Goal: Task Accomplishment & Management: Manage account settings

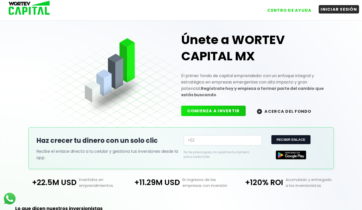
click at [345, 11] on button "INICIAR SESIÓN" at bounding box center [339, 9] width 40 height 8
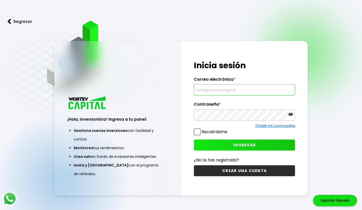
click at [245, 92] on input "text" at bounding box center [244, 89] width 97 height 11
type input "[EMAIL_ADDRESS][DOMAIN_NAME]"
click at [290, 115] on icon at bounding box center [290, 114] width 5 height 5
click at [269, 137] on div "¡Hola, inversionista! Ingresa tus credenciales para iniciar sesión Inicia sesió…" at bounding box center [244, 118] width 127 height 154
click at [261, 141] on button "INGRESAR" at bounding box center [244, 144] width 101 height 11
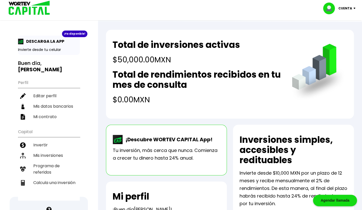
click at [177, 55] on h4 "$50,000.00 MXN" at bounding box center [177, 59] width 128 height 11
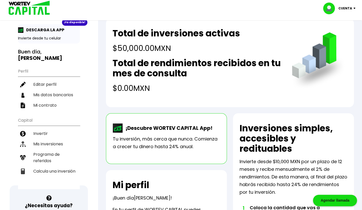
scroll to position [11, 0]
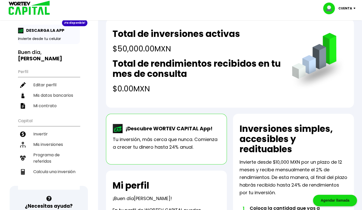
click at [130, 118] on div "¡Descubre WORTEV CAPITAL App! Tu inversión, más cerca que nunca. Comienza a cre…" at bounding box center [166, 139] width 121 height 51
click at [46, 139] on li "Mis inversiones" at bounding box center [49, 144] width 62 height 10
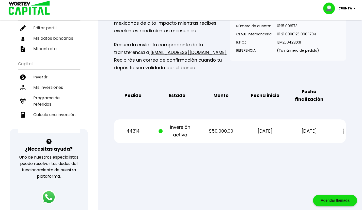
scroll to position [68, 0]
drag, startPoint x: 78, startPoint y: 99, endPoint x: 66, endPoint y: 104, distance: 12.5
click at [66, 109] on li "Calcula una inversión" at bounding box center [49, 114] width 62 height 10
select select "1"
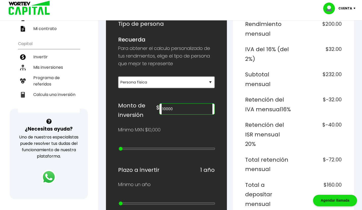
scroll to position [90, 0]
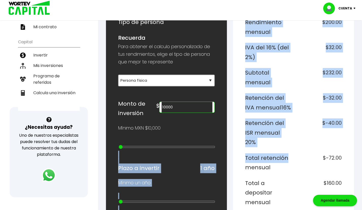
drag, startPoint x: 124, startPoint y: 146, endPoint x: 283, endPoint y: 147, distance: 158.8
click at [283, 147] on div "¿Cuánto quieres invertir? WORTEV CAPITAL crece tu dinero apoyando empresas mexi…" at bounding box center [230, 206] width 248 height 457
type input "10000000"
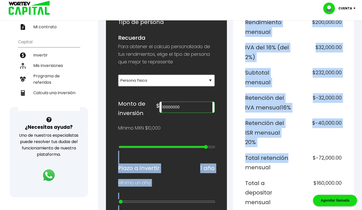
type input "23"
click at [207, 146] on input "range" at bounding box center [167, 147] width 97 height 4
type input "15000000"
type input "24"
type input "20000000"
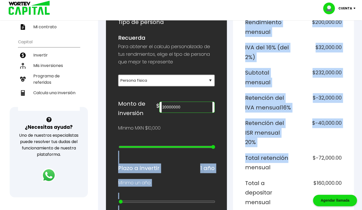
drag, startPoint x: 207, startPoint y: 146, endPoint x: 223, endPoint y: 145, distance: 15.8
type input "25"
click at [215, 145] on input "range" at bounding box center [167, 147] width 97 height 4
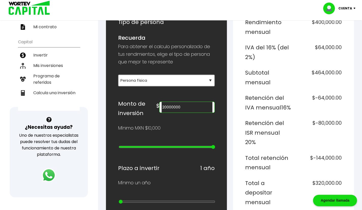
click at [224, 128] on div "¿Cuánto quieres invertir? WORTEV CAPITAL crece tu dinero apoyando empresas mexi…" at bounding box center [166, 206] width 121 height 457
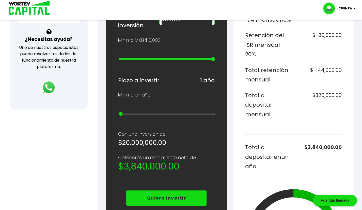
scroll to position [178, 0]
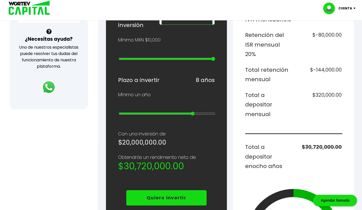
click at [195, 111] on input "range" at bounding box center [167, 113] width 97 height 4
drag, startPoint x: 195, startPoint y: 108, endPoint x: 243, endPoint y: 113, distance: 48.8
type input "10"
click at [215, 113] on input "range" at bounding box center [167, 113] width 97 height 4
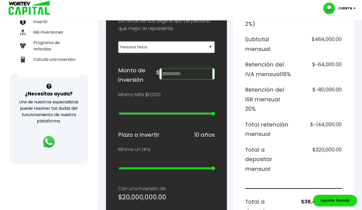
scroll to position [122, 0]
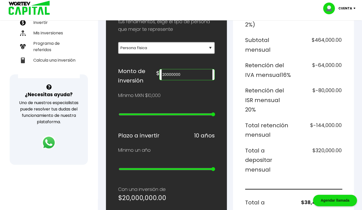
type input "15000000"
type input "24"
type input "5000000"
type input "22"
type input "2000000"
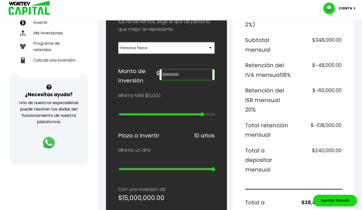
type input "19"
type input "700000"
type input "15"
type input "500000"
type input "13"
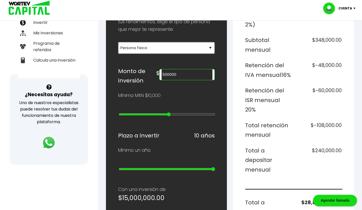
type input "300000"
drag, startPoint x: 209, startPoint y: 112, endPoint x: 160, endPoint y: 107, distance: 49.8
type input "11"
click at [160, 112] on input "range" at bounding box center [167, 114] width 97 height 4
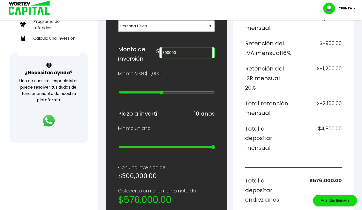
scroll to position [139, 0]
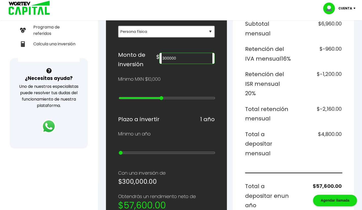
drag, startPoint x: 211, startPoint y: 146, endPoint x: 122, endPoint y: 145, distance: 88.7
type input "1"
click at [122, 150] on input "range" at bounding box center [167, 152] width 97 height 4
type input "700000"
type input "15"
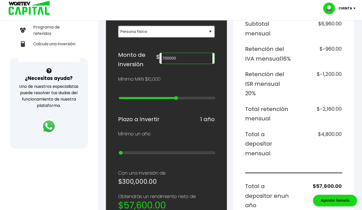
click at [175, 96] on input "range" at bounding box center [167, 98] width 97 height 4
type input "800000"
type input "16"
click at [181, 96] on input "range" at bounding box center [167, 98] width 97 height 4
type input "3000000"
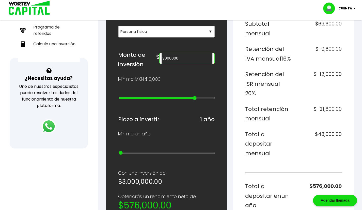
type input "20"
click at [196, 96] on input "range" at bounding box center [167, 98] width 97 height 4
type input "2000000"
type input "19"
type input "1000000"
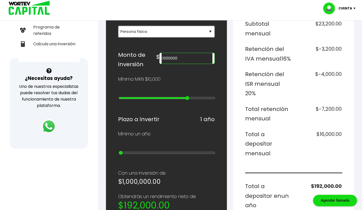
drag, startPoint x: 196, startPoint y: 95, endPoint x: 188, endPoint y: 95, distance: 7.9
type input "18"
click at [188, 96] on input "range" at bounding box center [167, 98] width 97 height 4
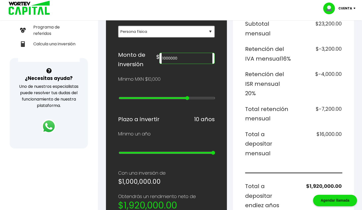
click at [211, 150] on input "range" at bounding box center [167, 152] width 97 height 4
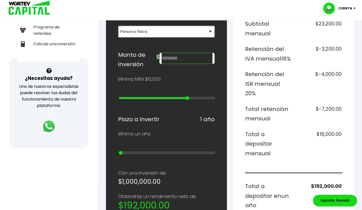
drag, startPoint x: 211, startPoint y: 147, endPoint x: 117, endPoint y: 150, distance: 94.3
type input "1"
click at [119, 150] on input "range" at bounding box center [167, 152] width 97 height 4
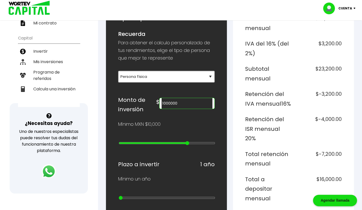
scroll to position [0, 0]
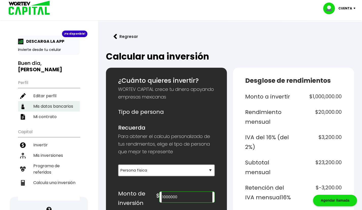
click at [50, 101] on li "Mis datos bancarios" at bounding box center [49, 106] width 62 height 10
select select "Nu Bank"
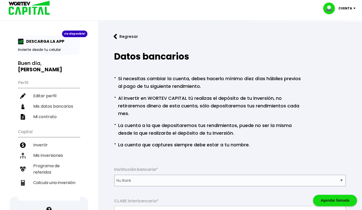
click at [348, 11] on p "Cuenta" at bounding box center [346, 9] width 14 height 8
click at [338, 33] on li "Cerrar sesión" at bounding box center [340, 34] width 41 height 10
